Goal: Task Accomplishment & Management: Manage account settings

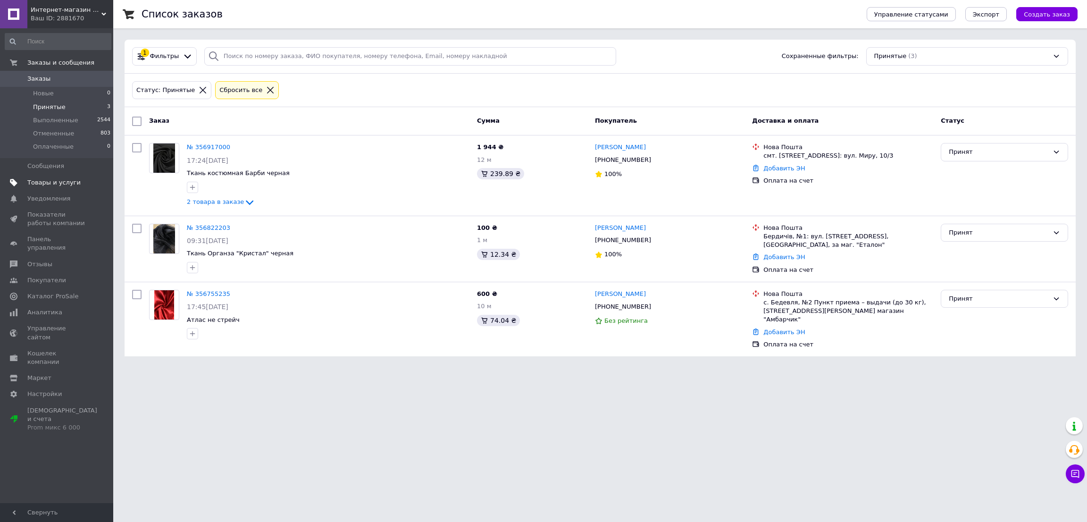
click at [70, 182] on span "Товары и услуги" at bounding box center [53, 182] width 53 height 8
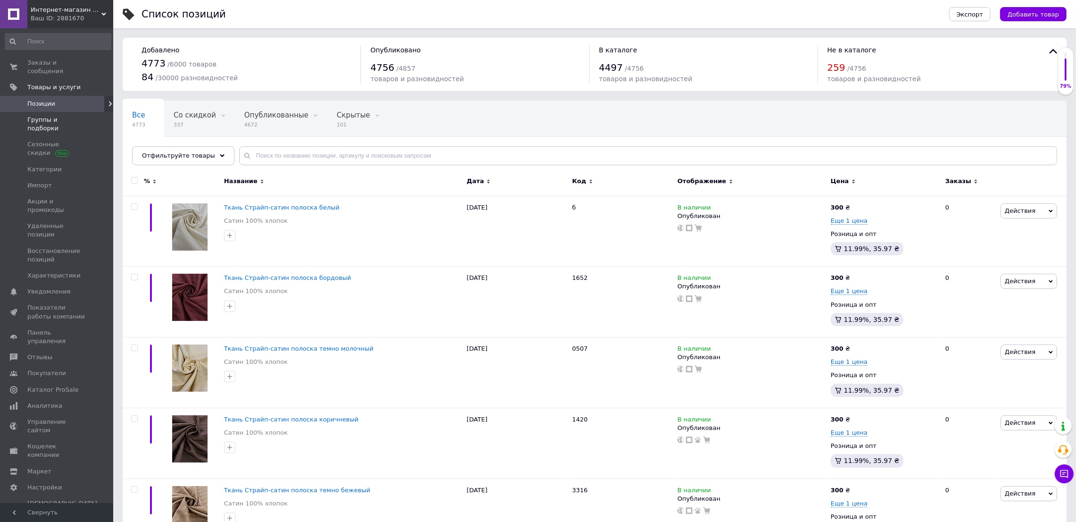
click at [53, 116] on span "Группы и подборки" at bounding box center [57, 124] width 60 height 17
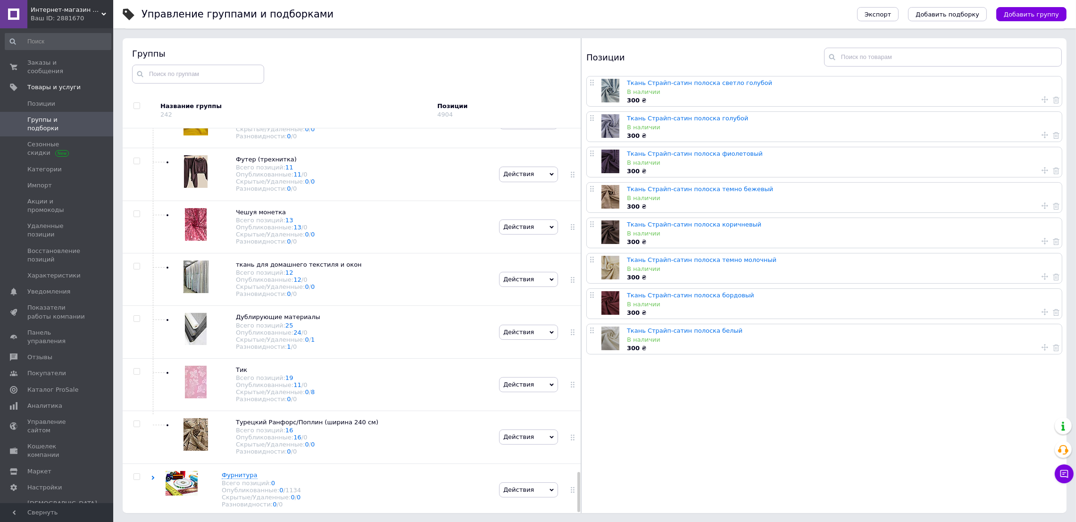
scroll to position [3286, 0]
drag, startPoint x: 577, startPoint y: 188, endPoint x: 579, endPoint y: 545, distance: 356.3
click at [579, 521] on html "Интернет-магазин Дом Ткани Ваш ID: 2881670 Сайт Интернет-магазин Дом Ткани Каби…" at bounding box center [538, 234] width 1076 height 575
drag, startPoint x: 578, startPoint y: 479, endPoint x: 578, endPoint y: 490, distance: 10.9
click at [578, 490] on div at bounding box center [579, 492] width 3 height 40
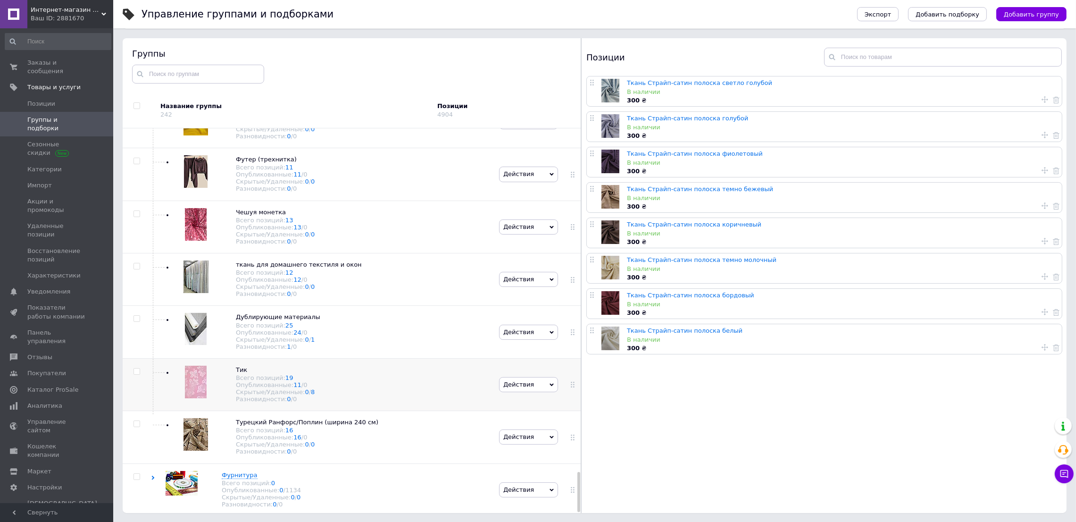
click at [138, 369] on input "checkbox" at bounding box center [137, 372] width 6 height 6
checkbox input "true"
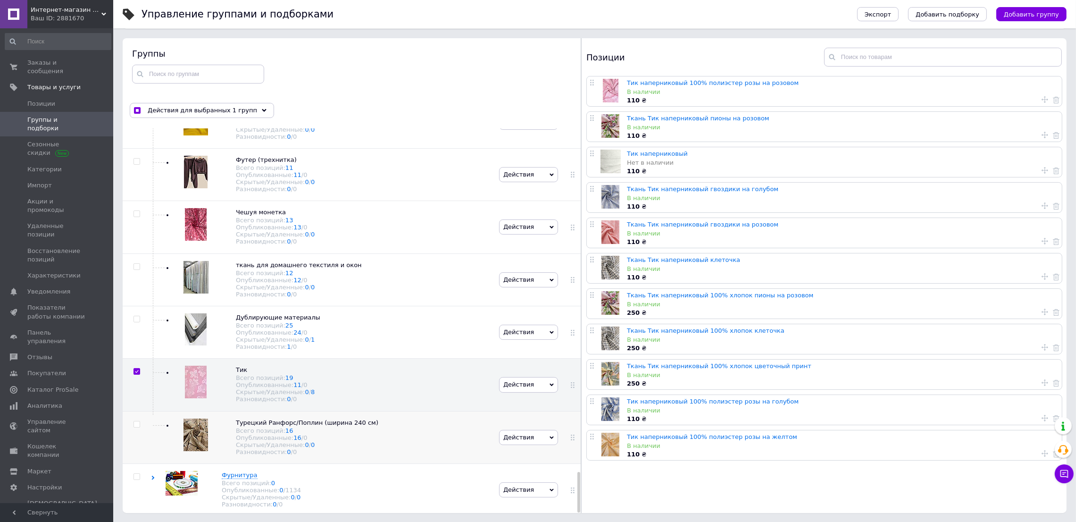
click at [136, 421] on input "checkbox" at bounding box center [137, 424] width 6 height 6
checkbox input "true"
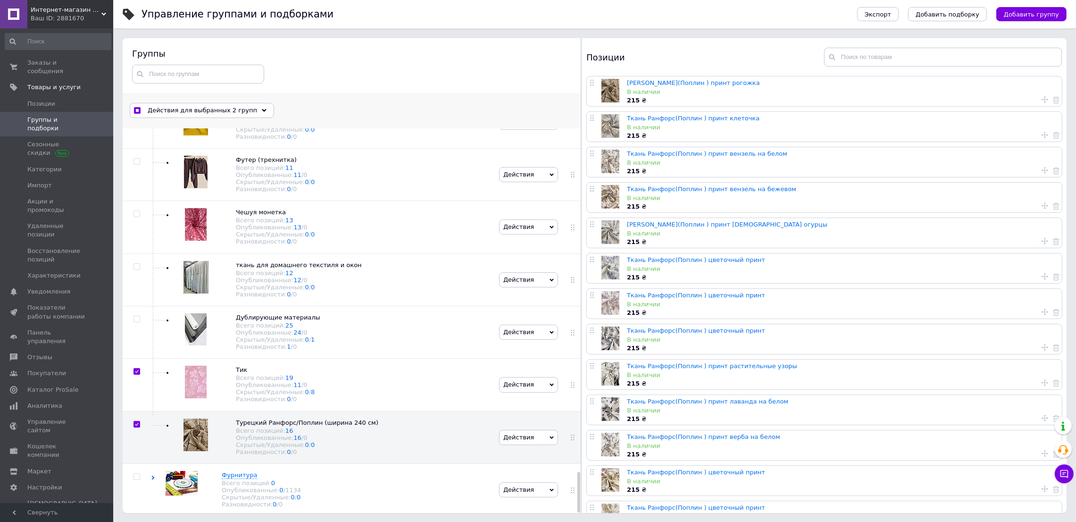
click at [200, 106] on span "Действия для выбранных 2 групп" at bounding box center [202, 110] width 109 height 8
click at [180, 166] on span "Переместить" at bounding box center [192, 162] width 117 height 8
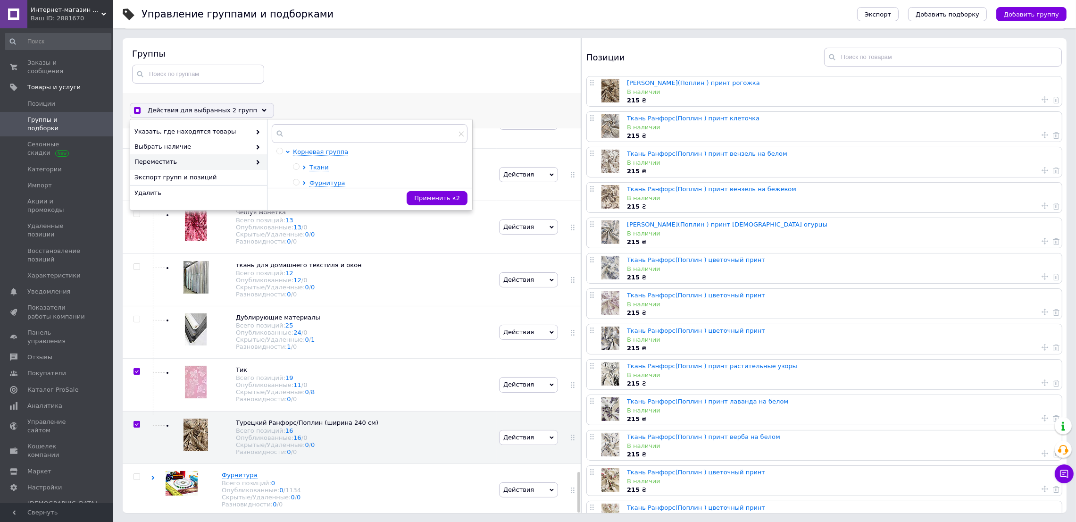
click at [160, 162] on span "Переместить" at bounding box center [192, 162] width 117 height 8
click at [316, 166] on span "Ткани" at bounding box center [319, 167] width 19 height 7
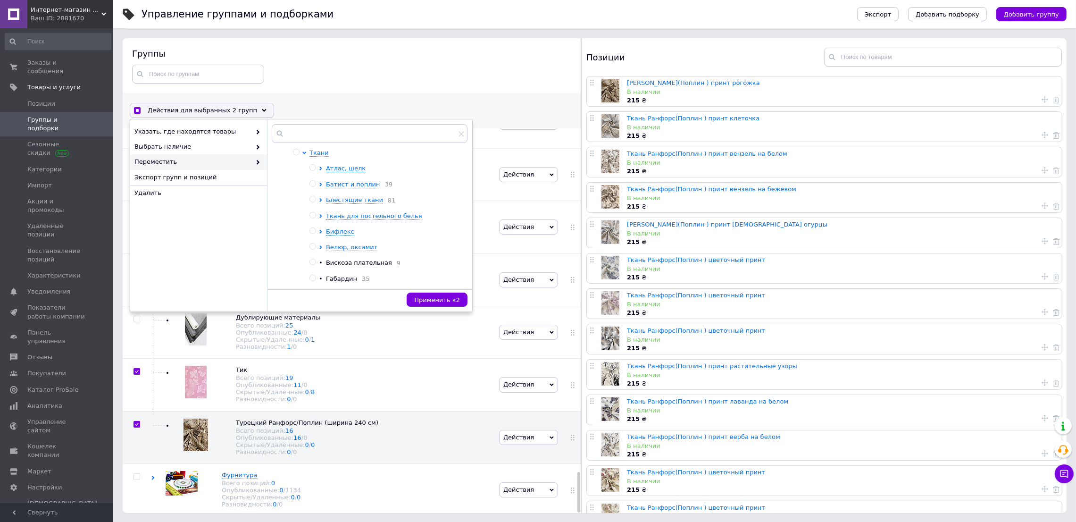
scroll to position [16, 0]
click at [381, 218] on span "Ткань для постельного белья" at bounding box center [374, 214] width 96 height 7
click at [310, 214] on input "radio" at bounding box center [313, 214] width 6 height 6
radio input "true"
click at [438, 298] on span "Применить к 2" at bounding box center [437, 299] width 46 height 7
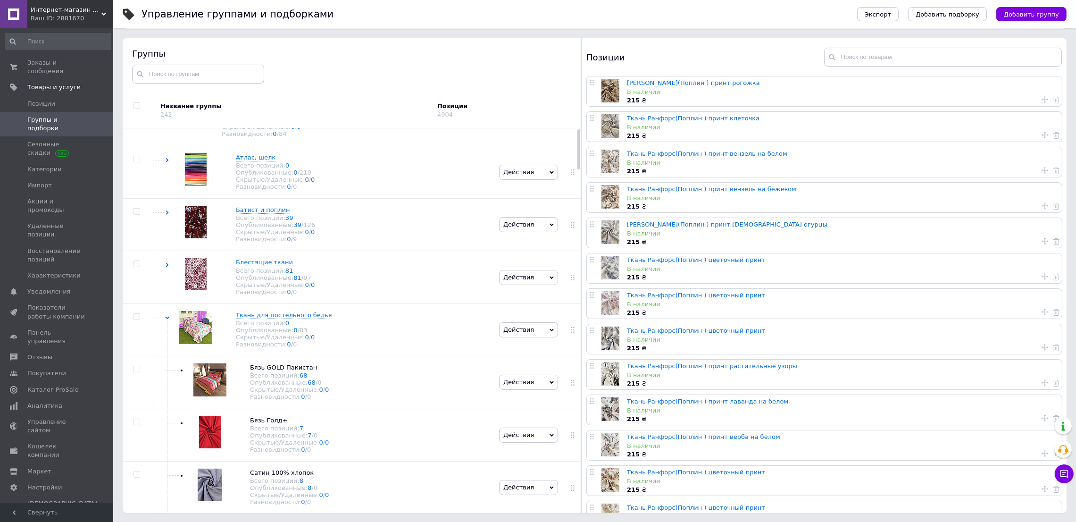
scroll to position [0, 0]
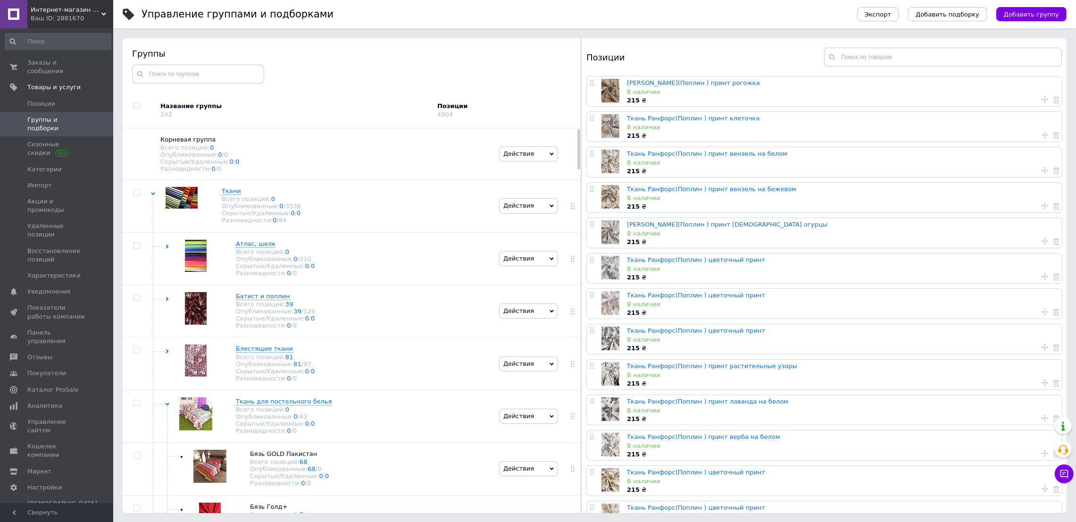
drag, startPoint x: 578, startPoint y: 487, endPoint x: 575, endPoint y: 108, distance: 379.4
click at [575, 108] on div "Название группы 242 Позиции 4904 Корневая группа Всего позиций: 0 Опубликованны…" at bounding box center [352, 303] width 459 height 420
